Goal: Task Accomplishment & Management: Manage account settings

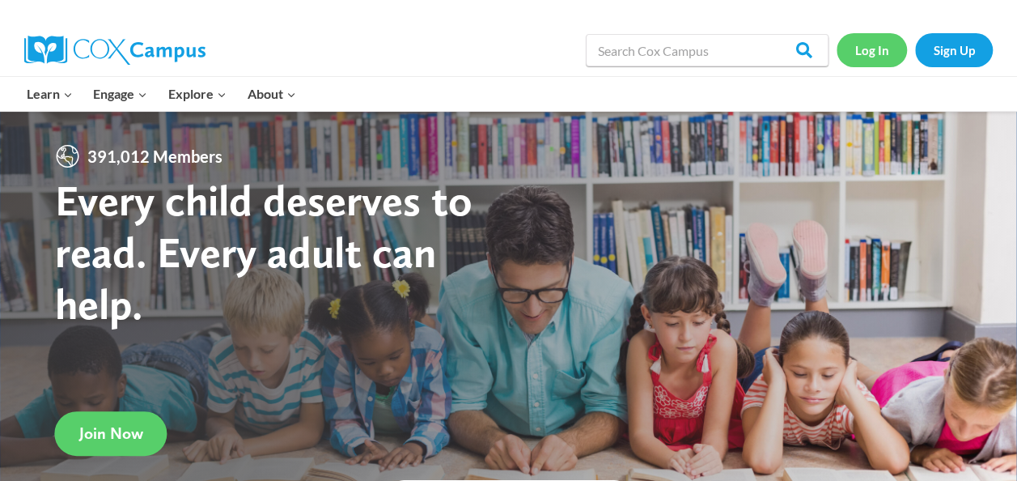
click at [868, 53] on link "Log In" at bounding box center [872, 49] width 70 height 33
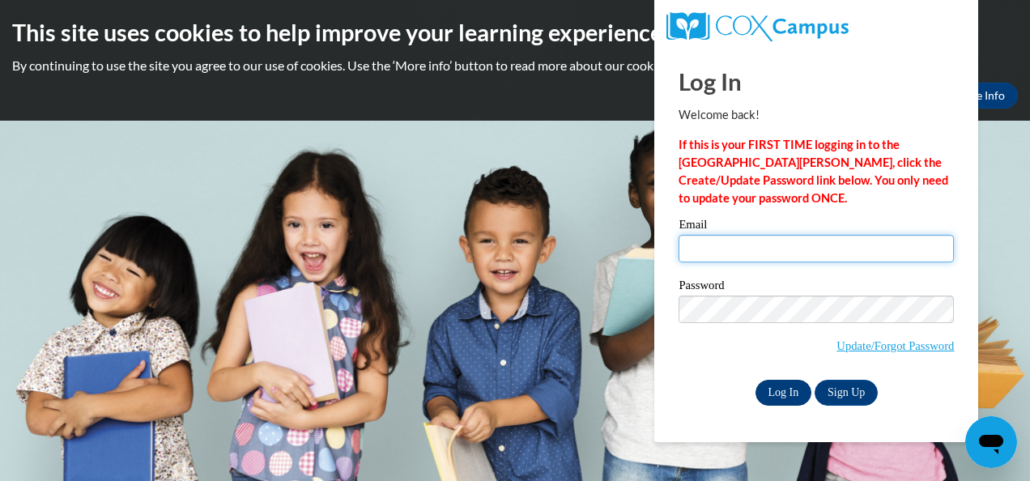
type input "vieramitchell1985@gmail.com"
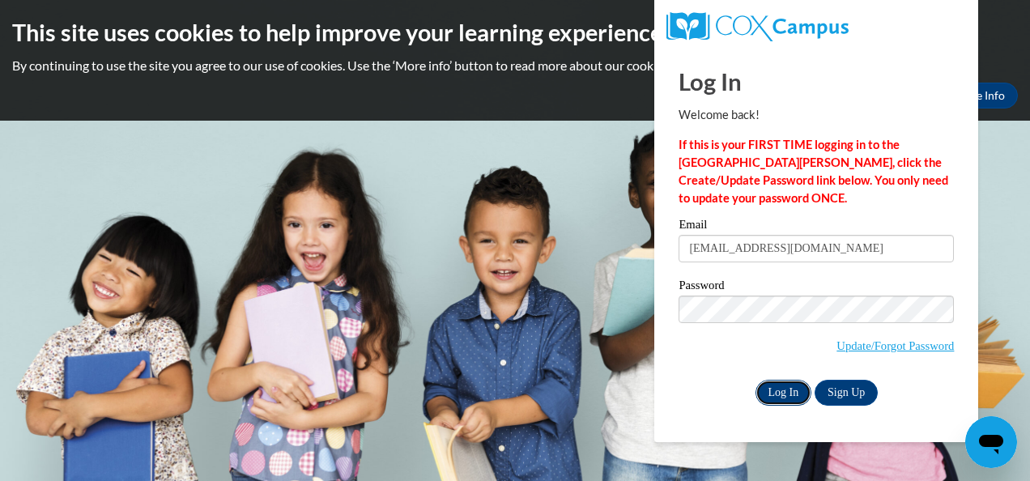
click at [779, 392] on input "Log In" at bounding box center [783, 393] width 57 height 26
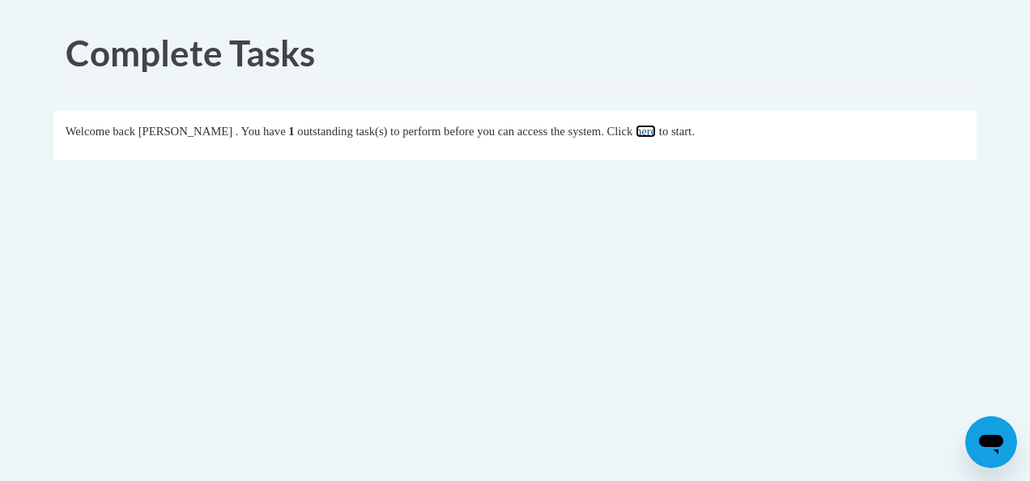
click at [656, 130] on link "here" at bounding box center [645, 131] width 20 height 13
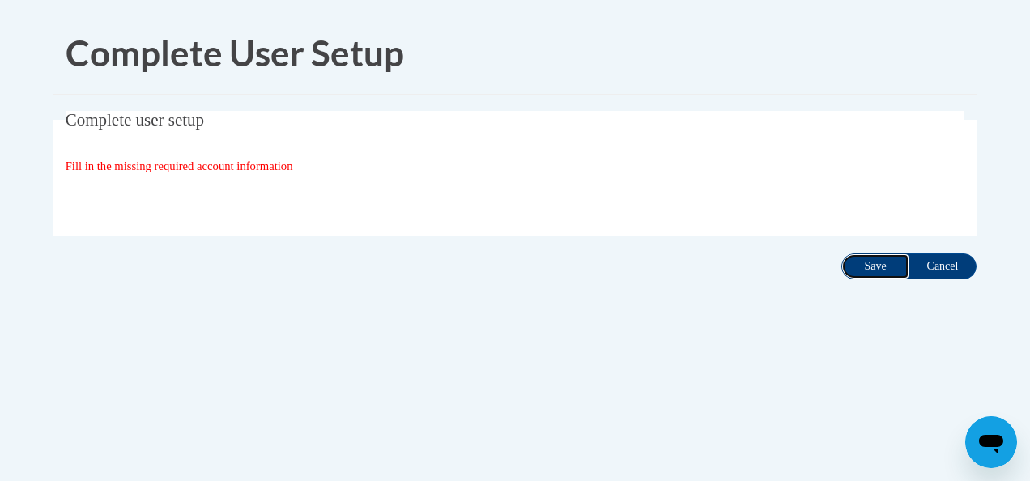
click at [877, 265] on input "Save" at bounding box center [875, 266] width 68 height 26
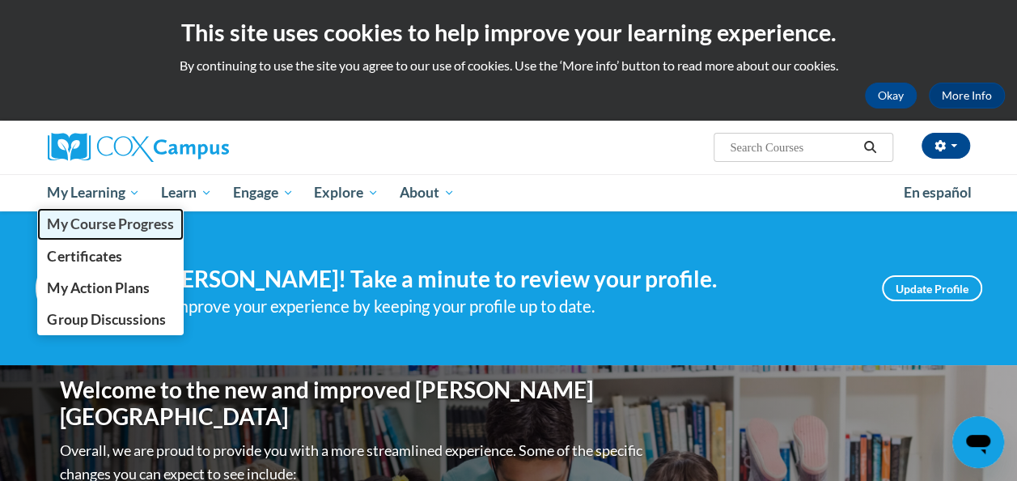
click at [112, 219] on span "My Course Progress" at bounding box center [110, 223] width 126 height 17
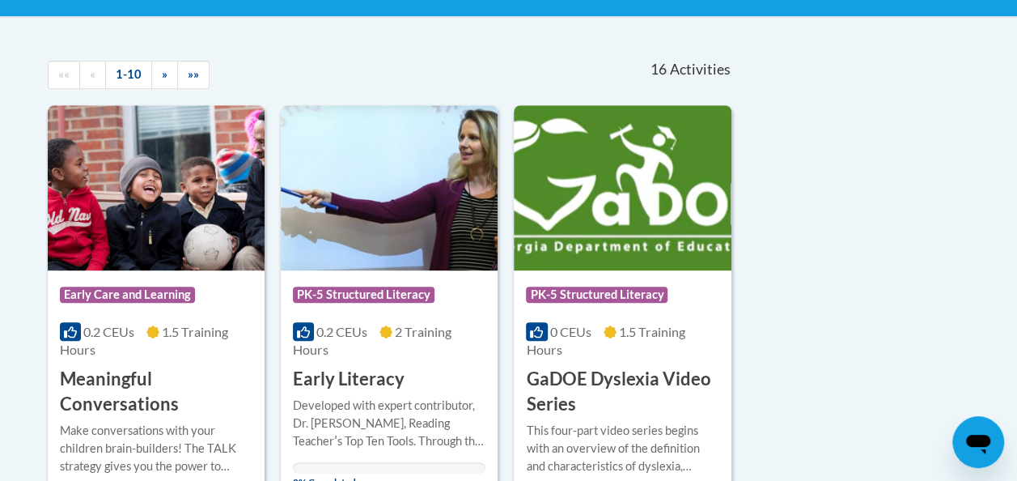
scroll to position [324, 0]
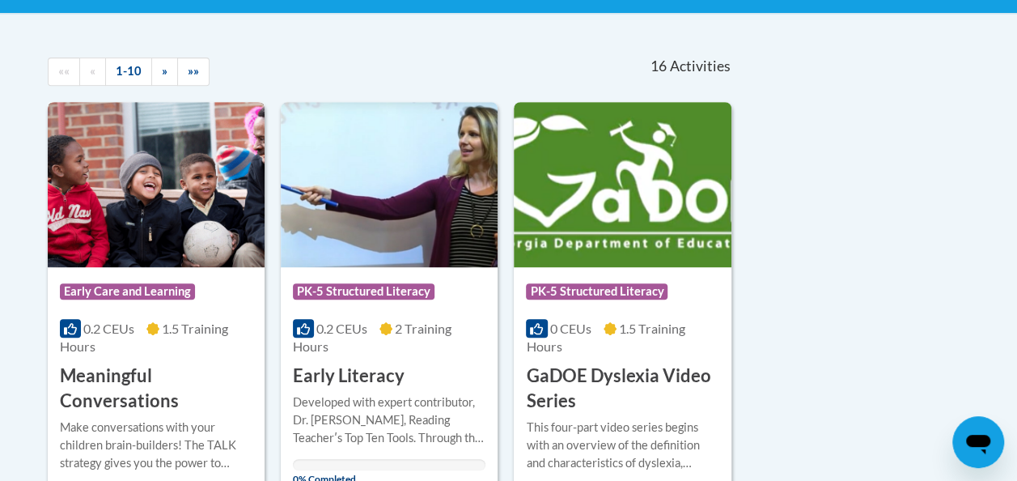
click at [142, 247] on img at bounding box center [156, 184] width 217 height 165
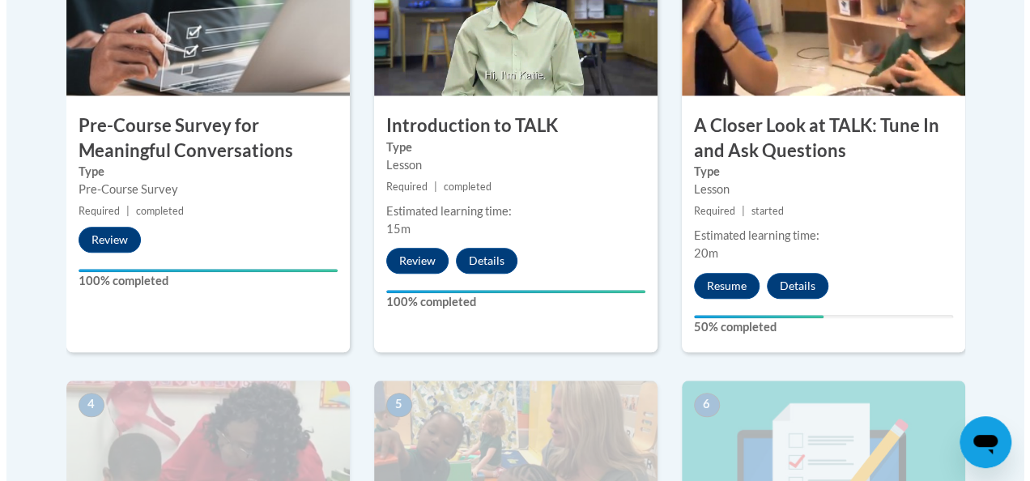
scroll to position [680, 0]
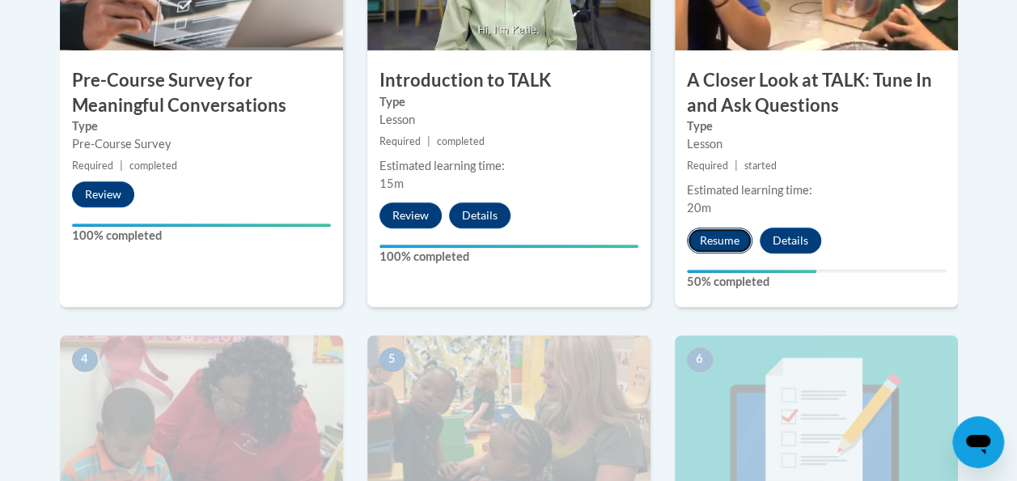
click at [705, 240] on button "Resume" at bounding box center [720, 240] width 66 height 26
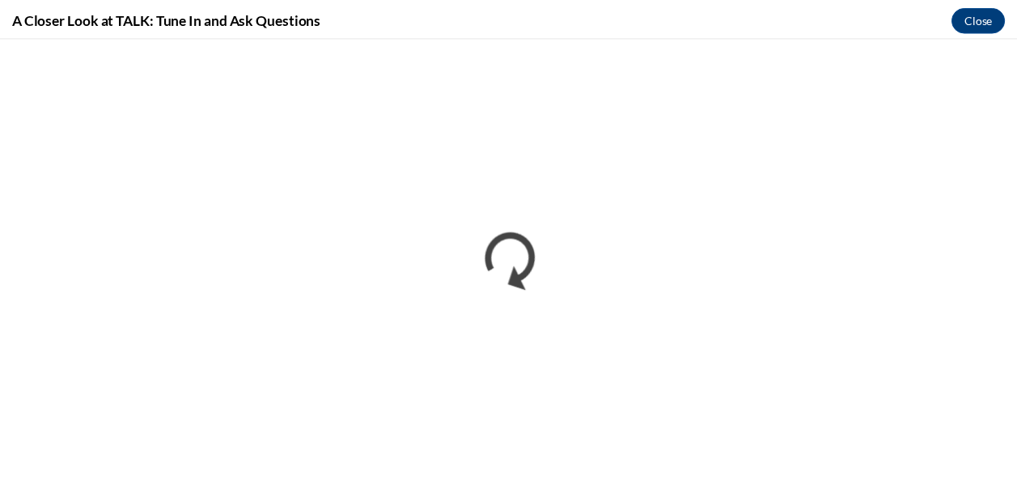
scroll to position [0, 0]
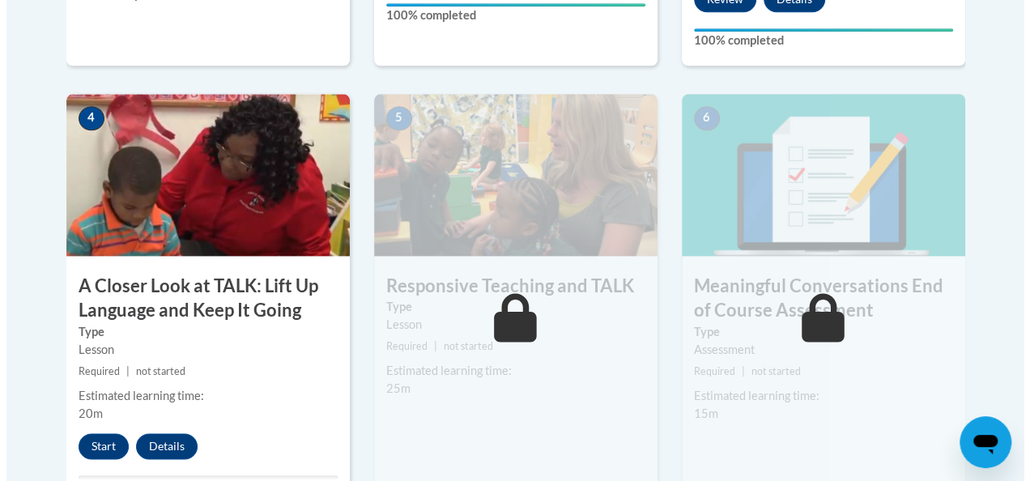
scroll to position [926, 0]
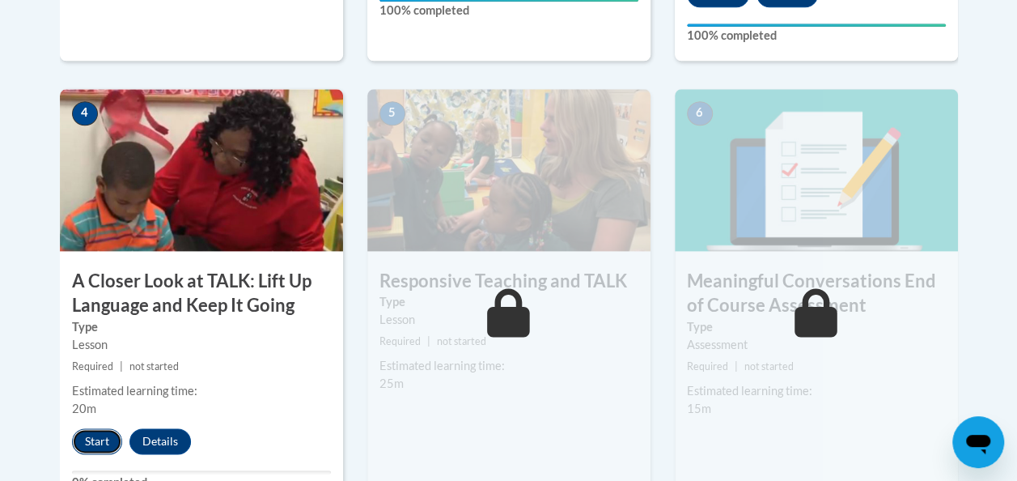
click at [93, 444] on button "Start" at bounding box center [97, 441] width 50 height 26
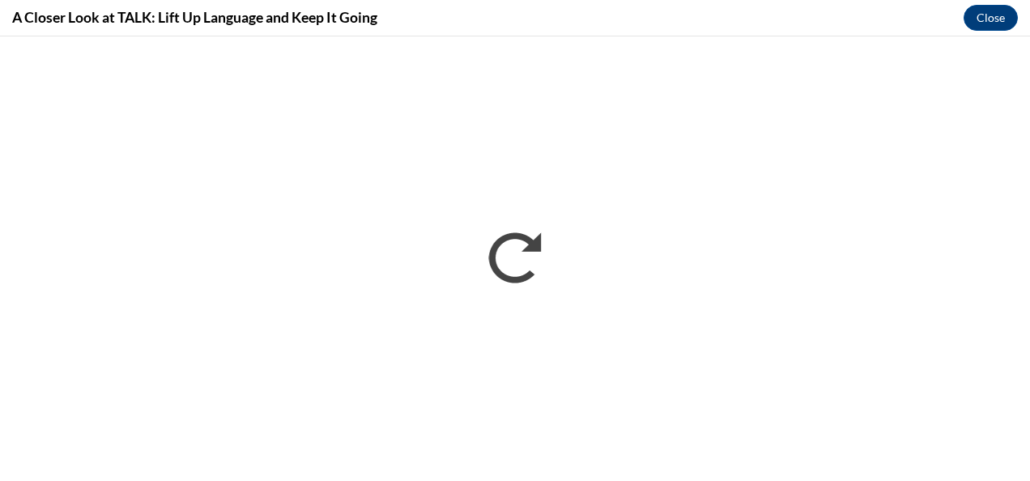
scroll to position [0, 0]
